Goal: Task Accomplishment & Management: Complete application form

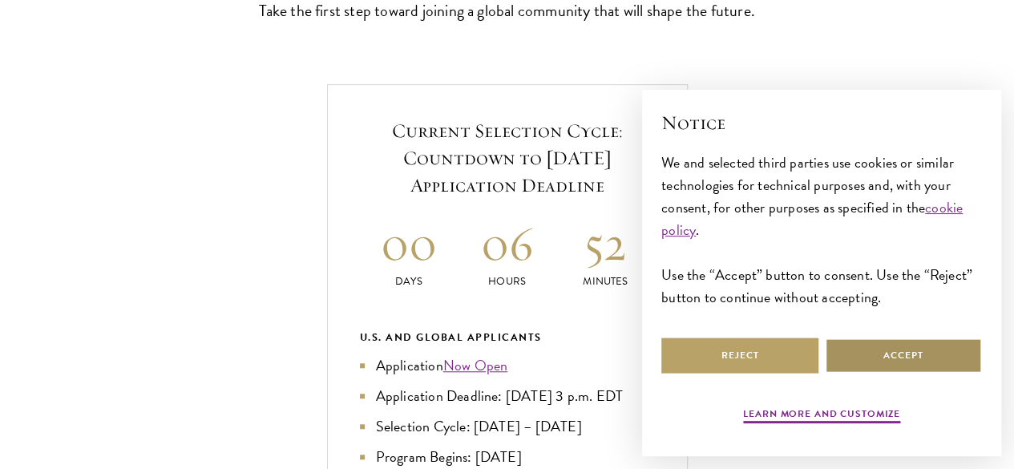
click at [870, 355] on button "Accept" at bounding box center [902, 355] width 157 height 36
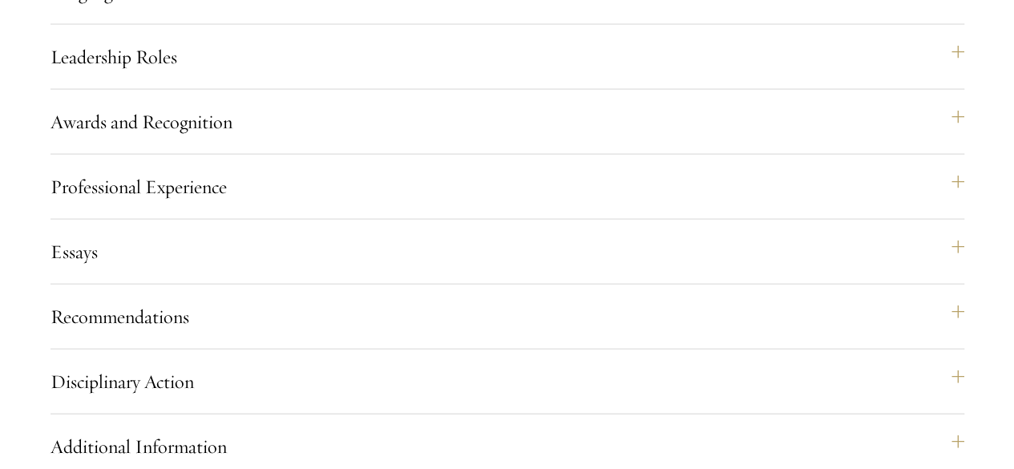
scroll to position [1699, 0]
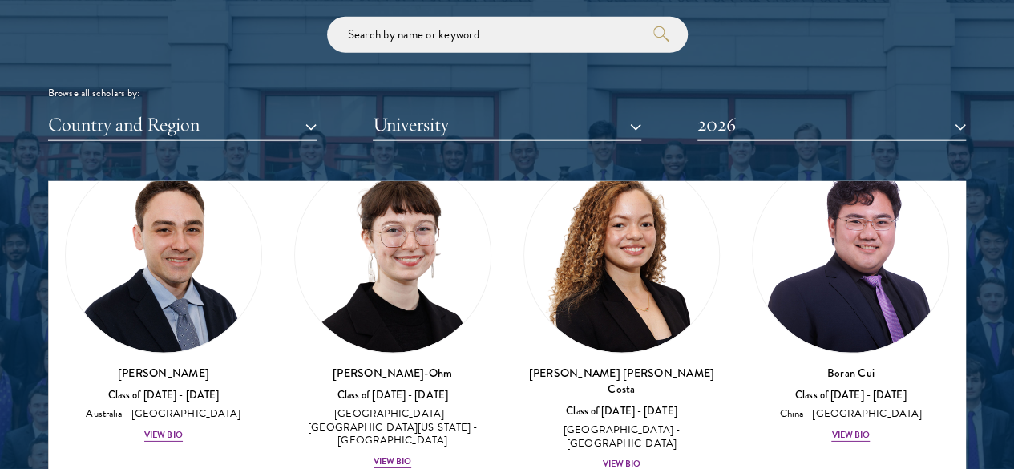
scroll to position [2478, 0]
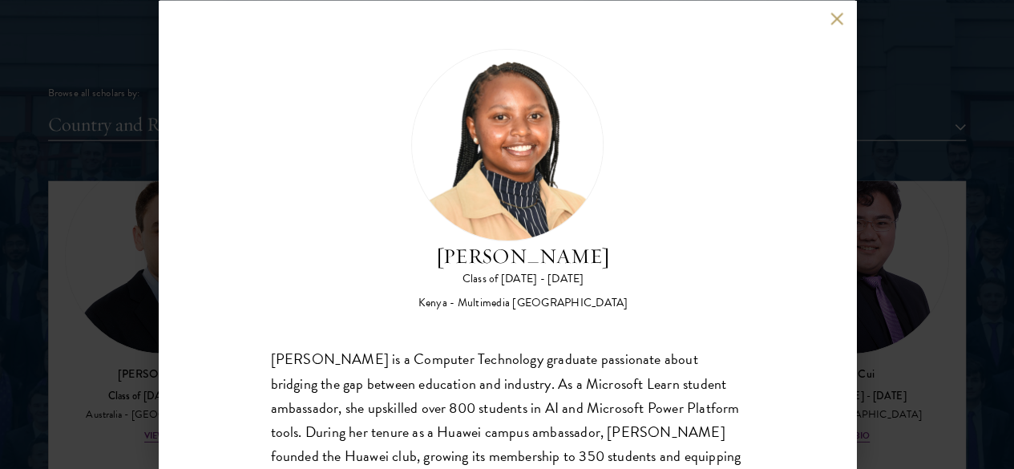
scroll to position [94, 0]
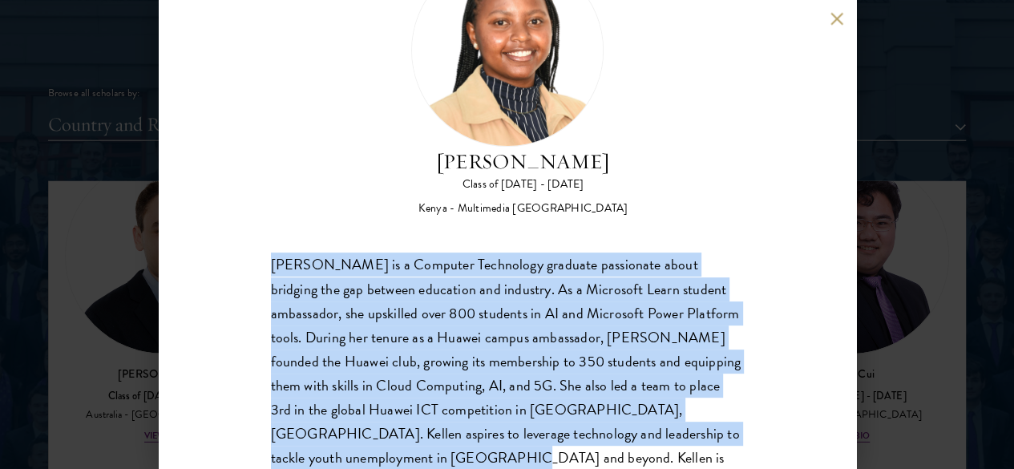
drag, startPoint x: 272, startPoint y: 196, endPoint x: 639, endPoint y: 446, distance: 444.7
click at [639, 446] on div "Kellen Gitahi Class of 2025 - 2026 Kenya - Multimedia University of Kenya Kelle…" at bounding box center [507, 234] width 697 height 469
copy div "Kellen Gitahi is a Computer Technology graduate passionate about bridging the g…"
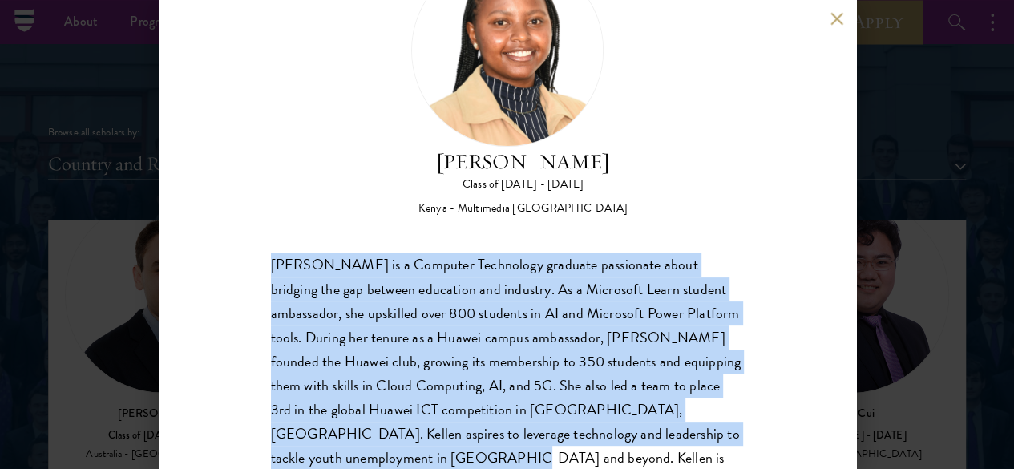
scroll to position [1865, 0]
drag, startPoint x: 837, startPoint y: 26, endPoint x: 768, endPoint y: 62, distance: 78.5
click at [768, 62] on div "Kellen Gitahi Class of 2025 - 2026 Kenya - Multimedia University of Kenya Kelle…" at bounding box center [507, 234] width 697 height 469
click at [793, 103] on div "Kellen Gitahi Class of 2025 - 2026 Kenya - Multimedia University of Kenya Kelle…" at bounding box center [507, 234] width 697 height 469
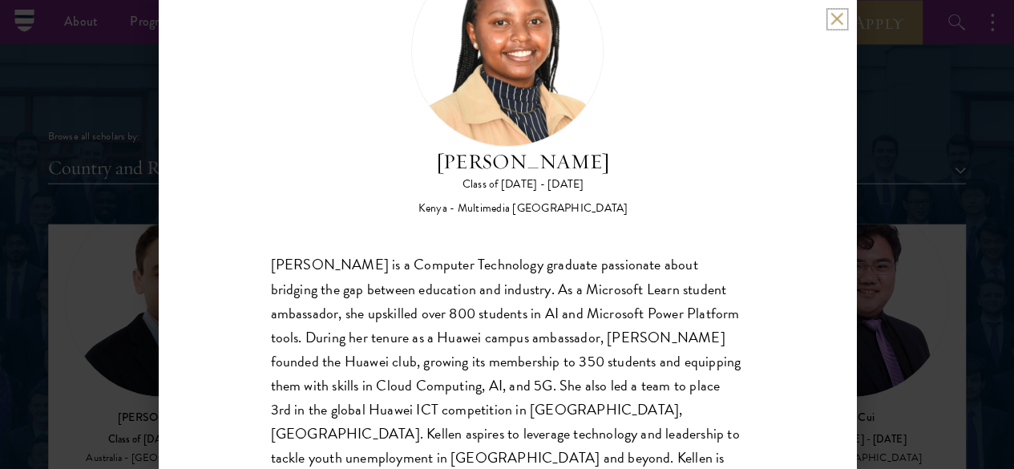
click at [833, 17] on button at bounding box center [837, 19] width 14 height 14
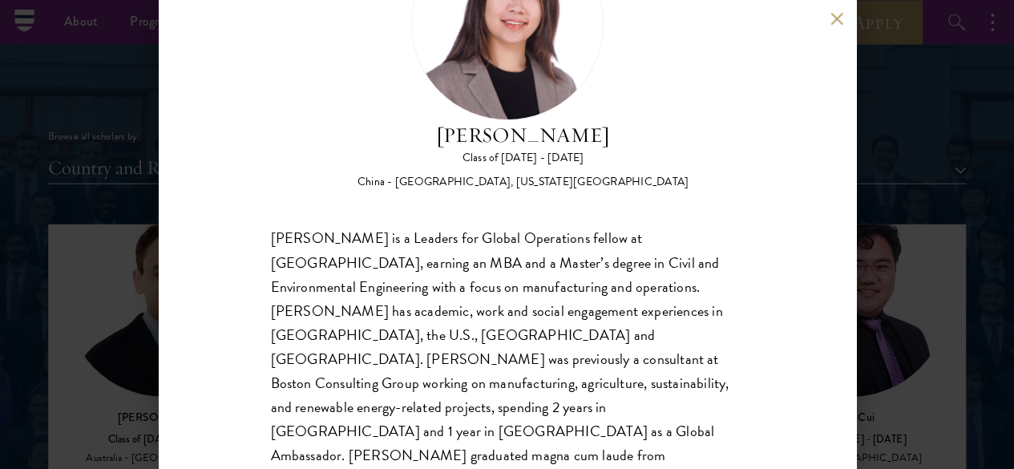
scroll to position [121, 0]
click at [840, 12] on button at bounding box center [837, 19] width 14 height 14
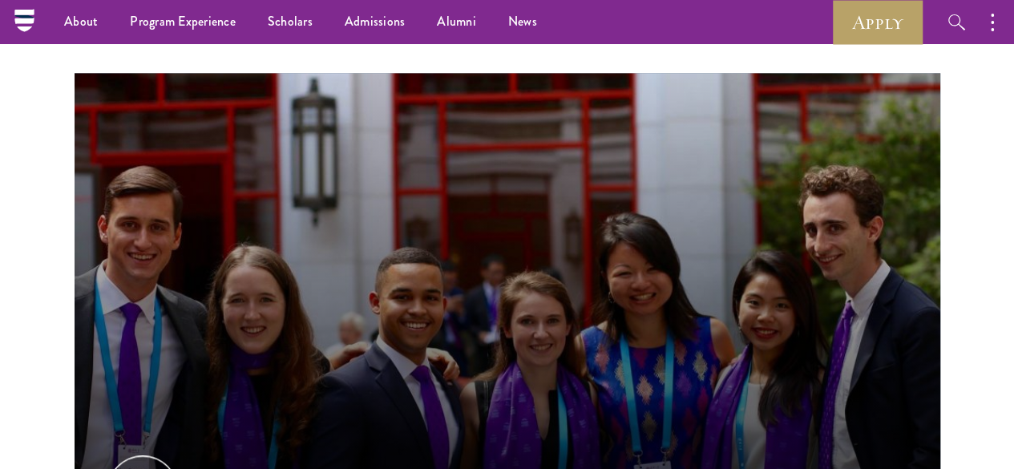
scroll to position [583, 0]
